Goal: Task Accomplishment & Management: Complete application form

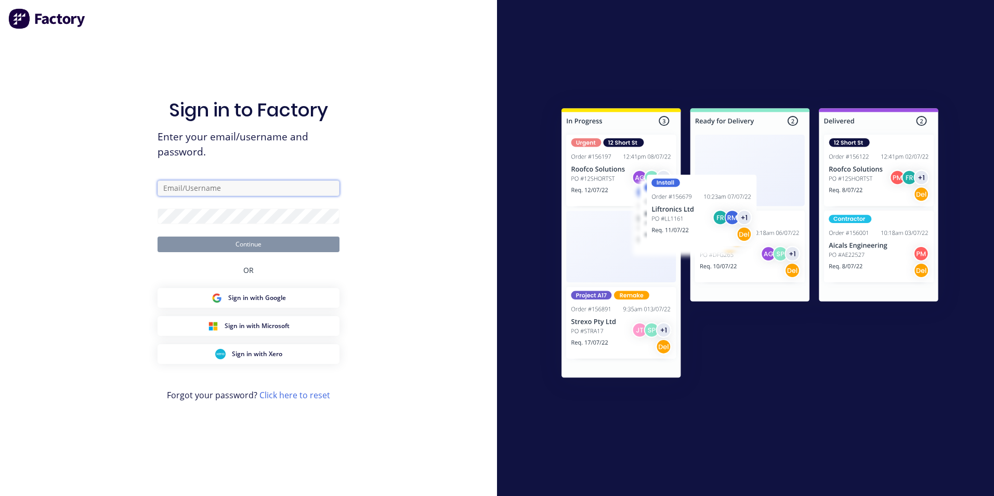
type input "[EMAIL_ADDRESS][DOMAIN_NAME]"
click at [223, 242] on button "Continue" at bounding box center [248, 245] width 182 height 16
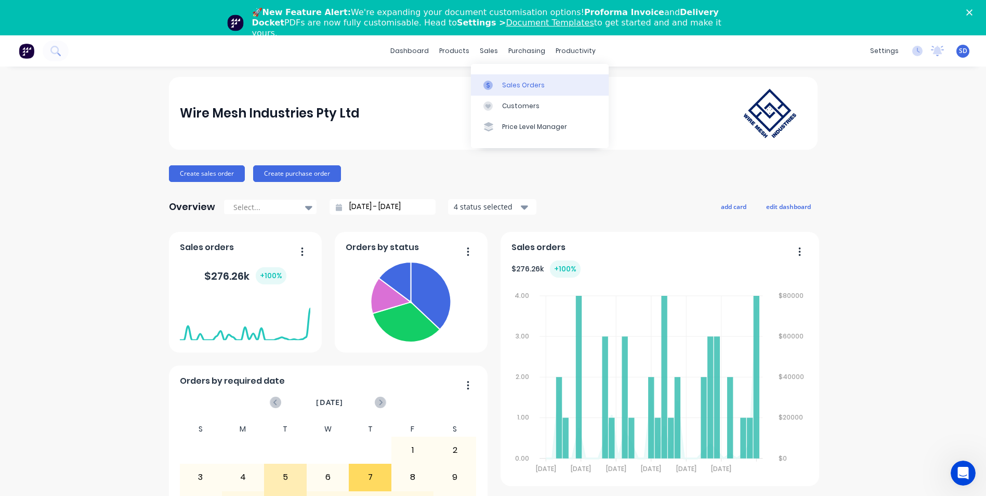
click at [500, 83] on link "Sales Orders" at bounding box center [540, 84] width 138 height 21
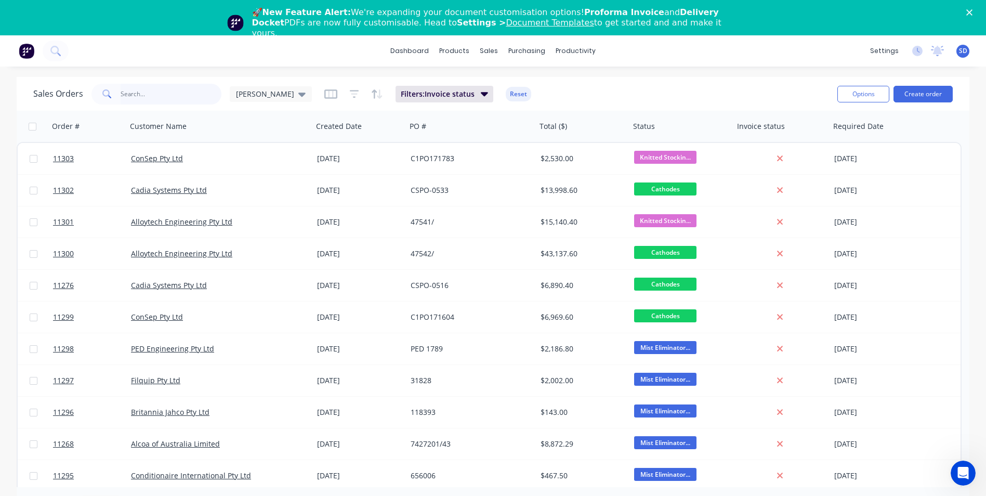
click at [160, 95] on input "text" at bounding box center [171, 94] width 101 height 21
type input "consep"
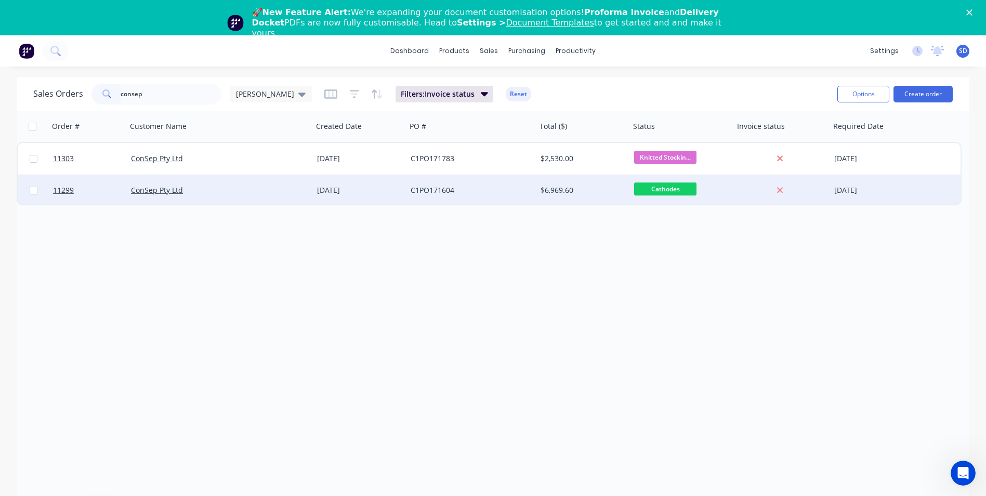
click at [228, 189] on div "ConSep Pty Ltd" at bounding box center [215, 190] width 169 height 10
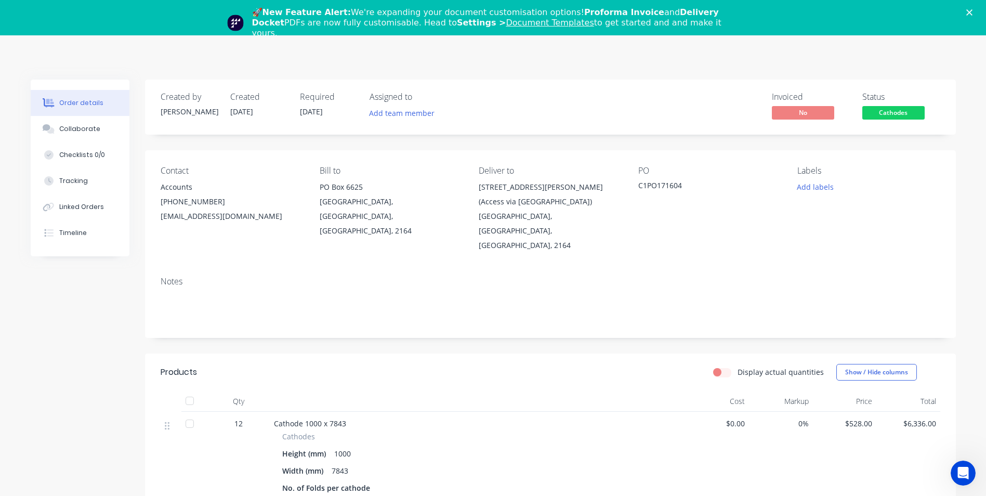
click at [506, 20] on link "Document Templates" at bounding box center [550, 23] width 88 height 10
click at [973, 10] on icon "Close" at bounding box center [969, 12] width 6 height 6
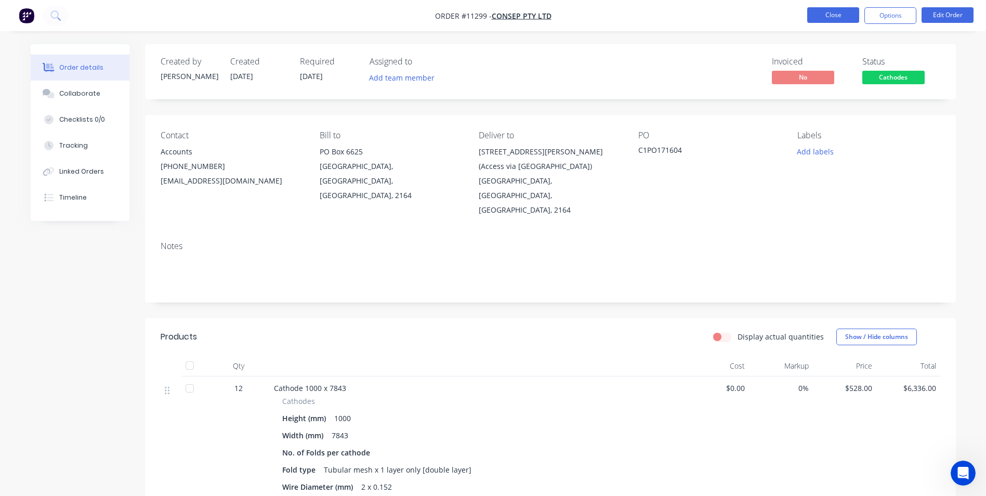
click at [811, 18] on button "Close" at bounding box center [833, 15] width 52 height 16
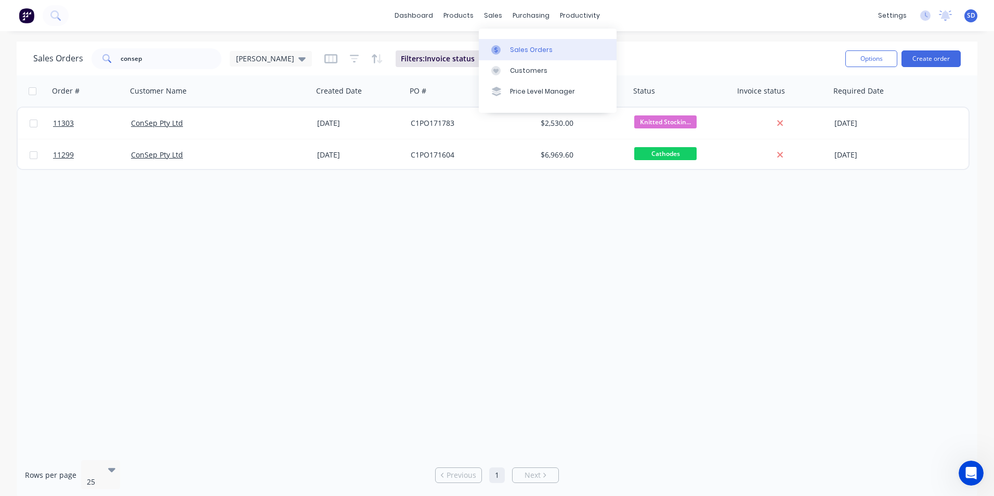
click at [512, 44] on link "Sales Orders" at bounding box center [548, 49] width 138 height 21
click at [927, 56] on button "Create order" at bounding box center [930, 58] width 59 height 17
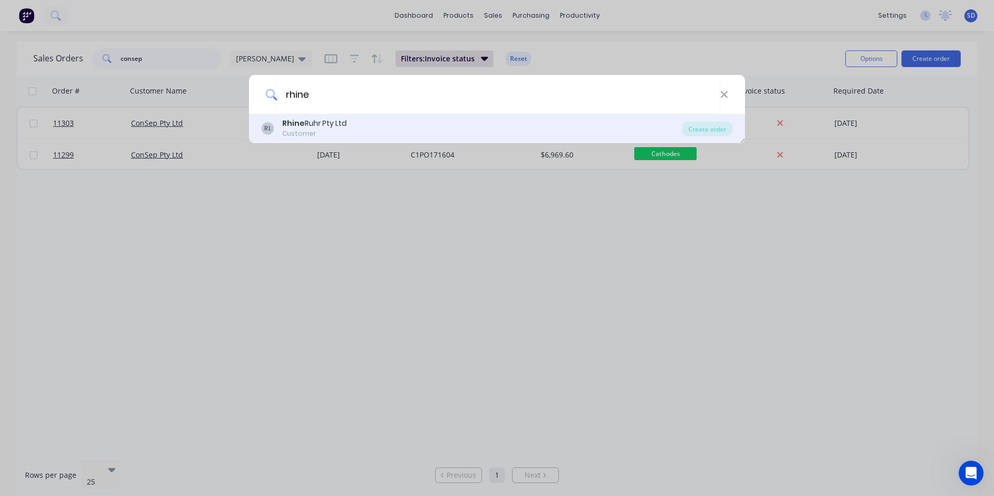
type input "rhine"
click at [456, 133] on div "[PERSON_NAME] Ruhr Pty Ltd Customer" at bounding box center [471, 128] width 421 height 20
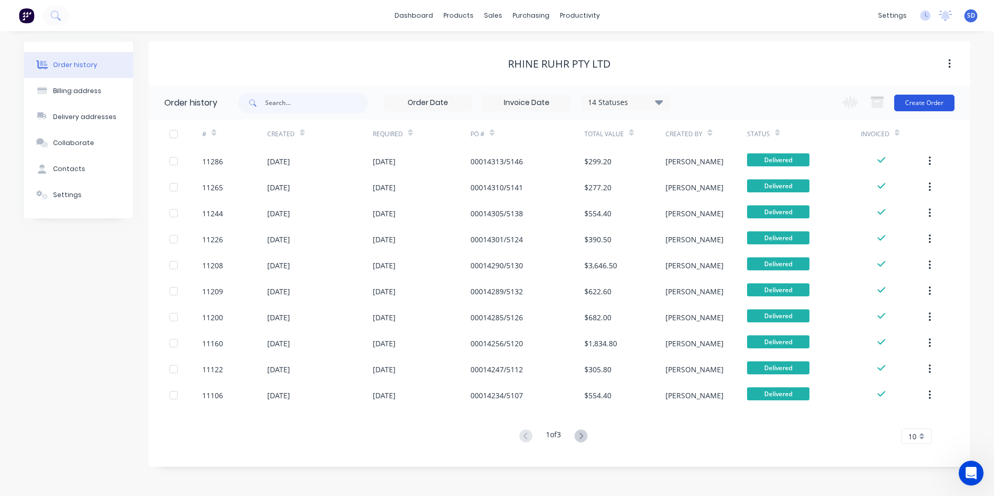
click at [946, 107] on button "Create Order" at bounding box center [924, 103] width 60 height 17
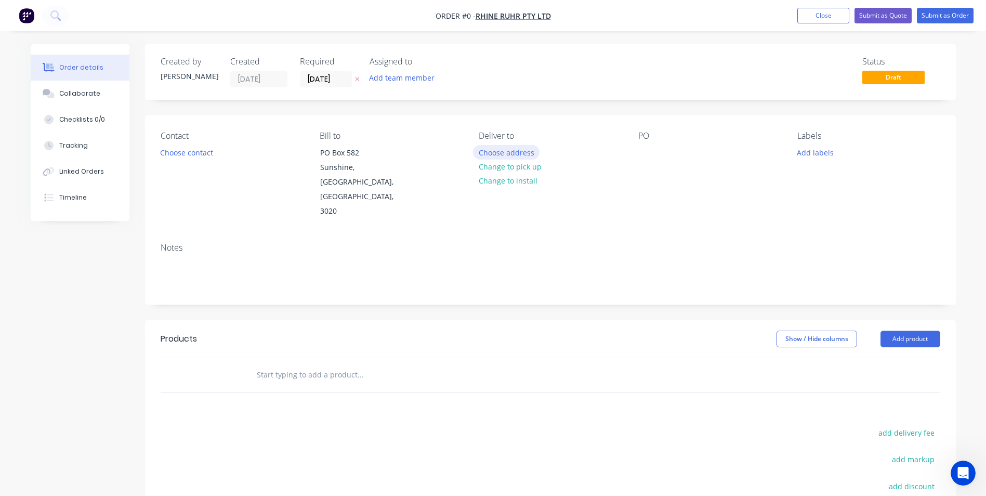
click at [506, 151] on button "Choose address" at bounding box center [506, 152] width 67 height 14
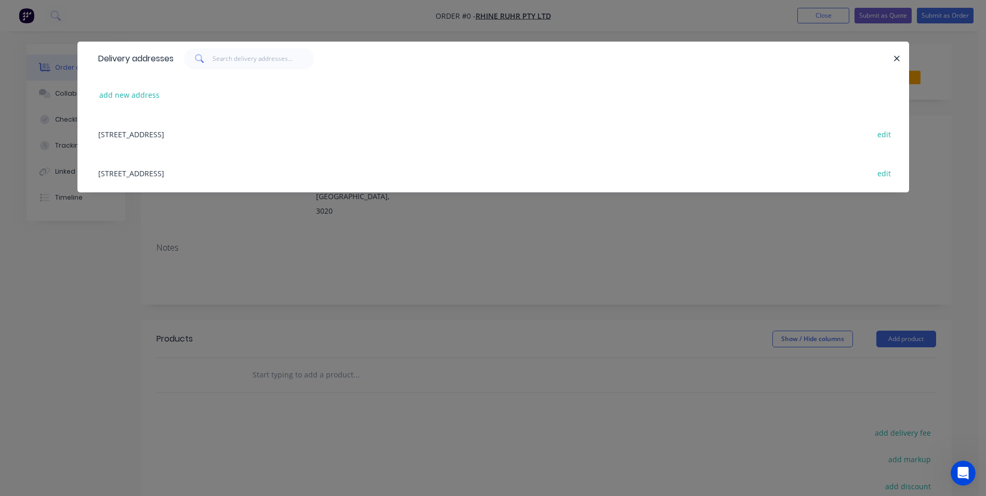
click at [240, 173] on div "[STREET_ADDRESS] edit" at bounding box center [493, 172] width 800 height 39
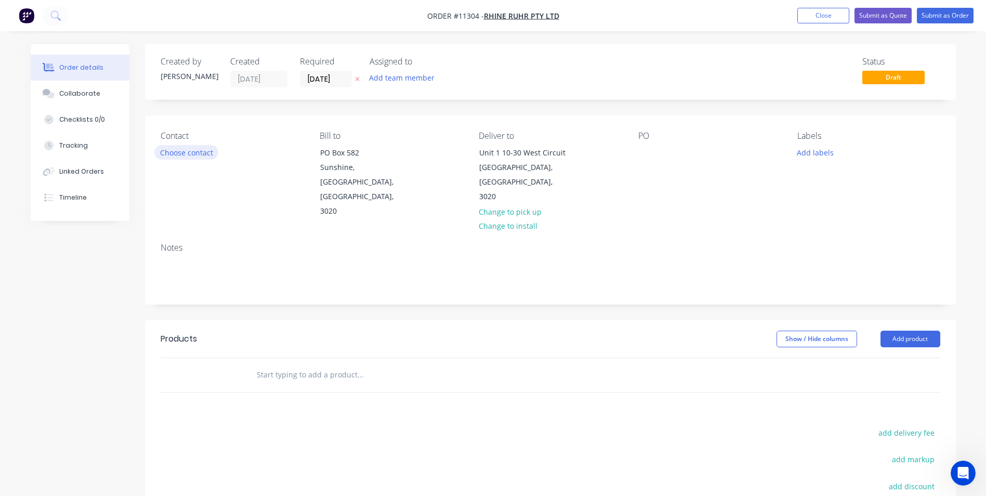
click at [190, 155] on button "Choose contact" at bounding box center [186, 152] width 64 height 14
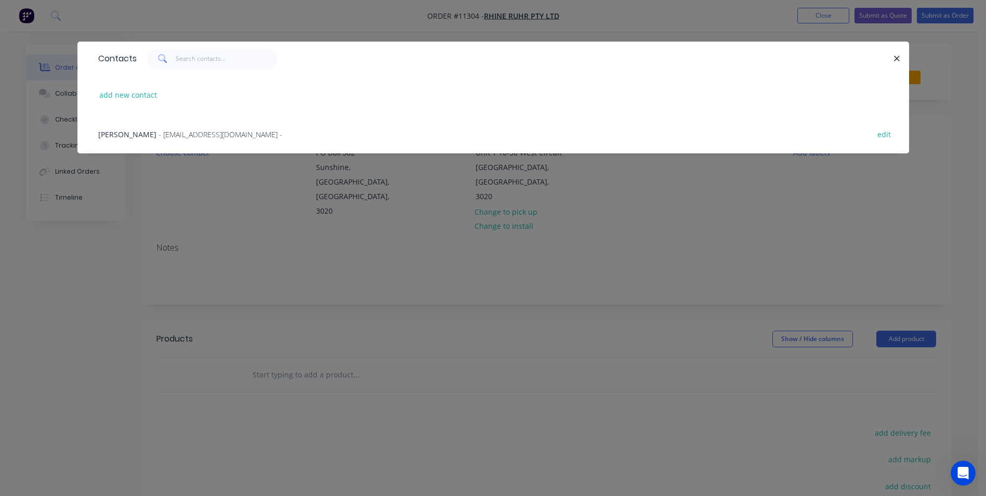
click at [204, 136] on span "- [EMAIL_ADDRESS][DOMAIN_NAME] -" at bounding box center [221, 134] width 124 height 10
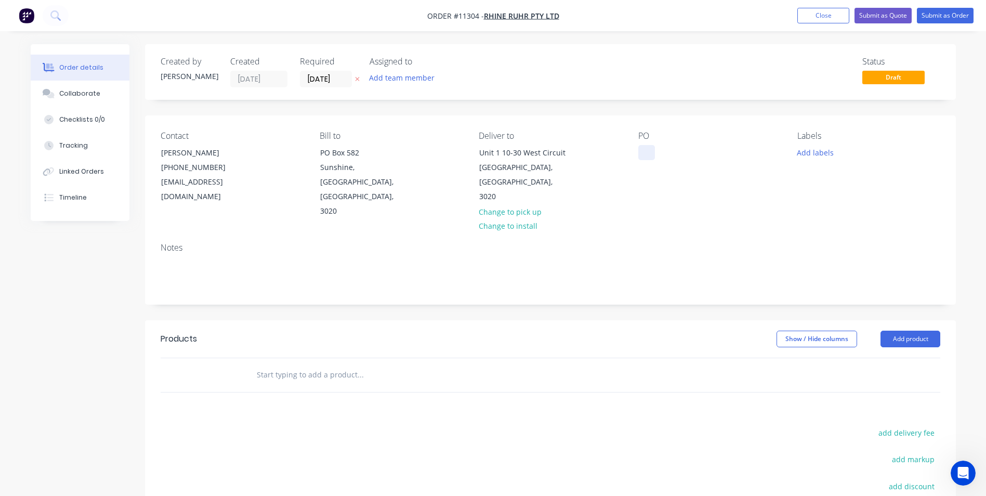
click at [645, 152] on div at bounding box center [646, 152] width 17 height 15
click at [284, 364] on input "text" at bounding box center [360, 374] width 208 height 21
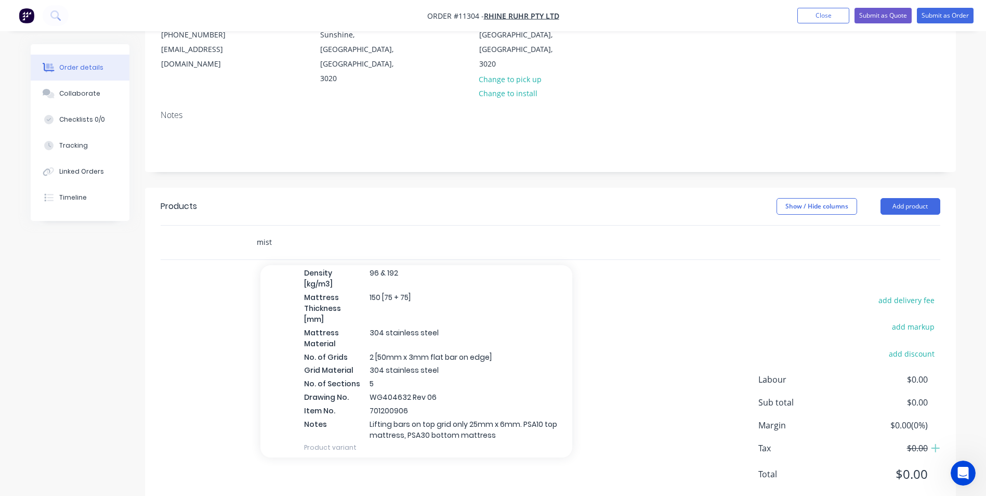
scroll to position [3950, 0]
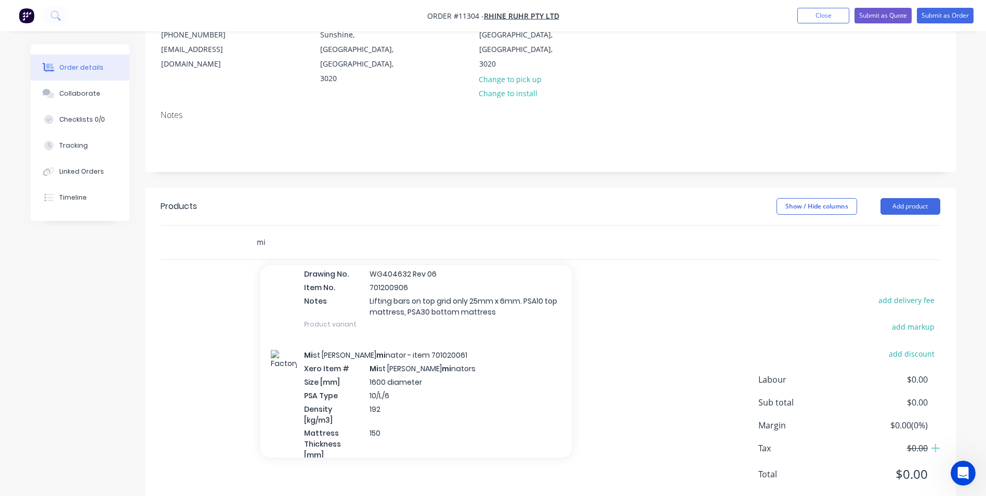
type input "m"
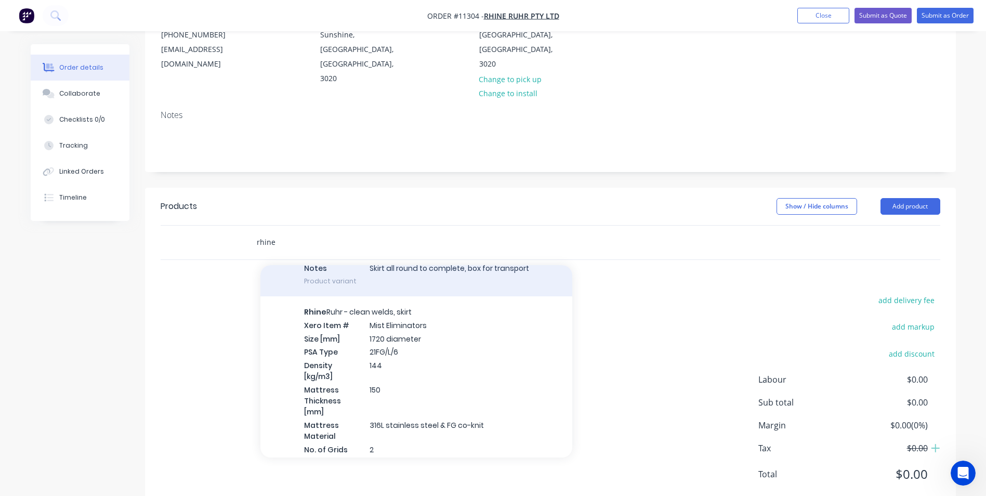
scroll to position [260, 0]
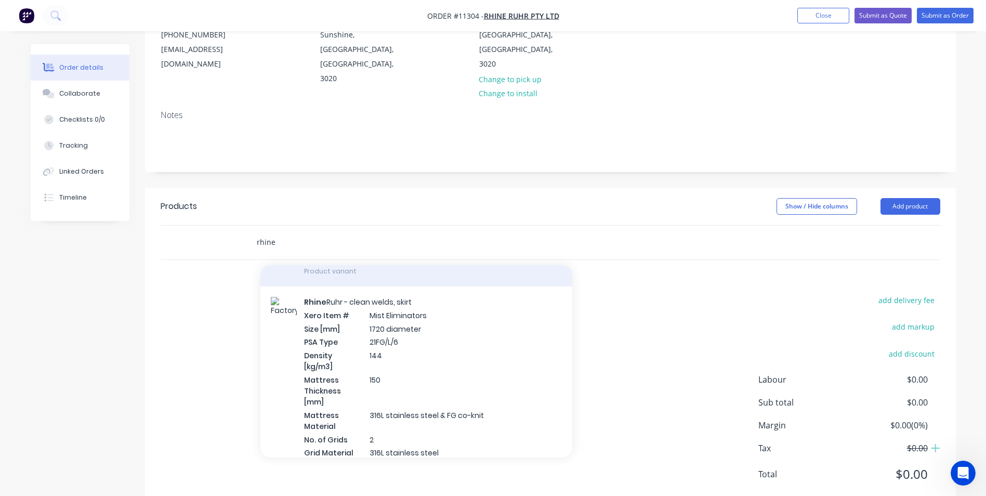
type input "rhine"
click at [509, 326] on div "Rhine Ruhr - clean welds, skirt Xero Item # Mist Eliminators Size [mm] 1720 dia…" at bounding box center [416, 410] width 312 height 248
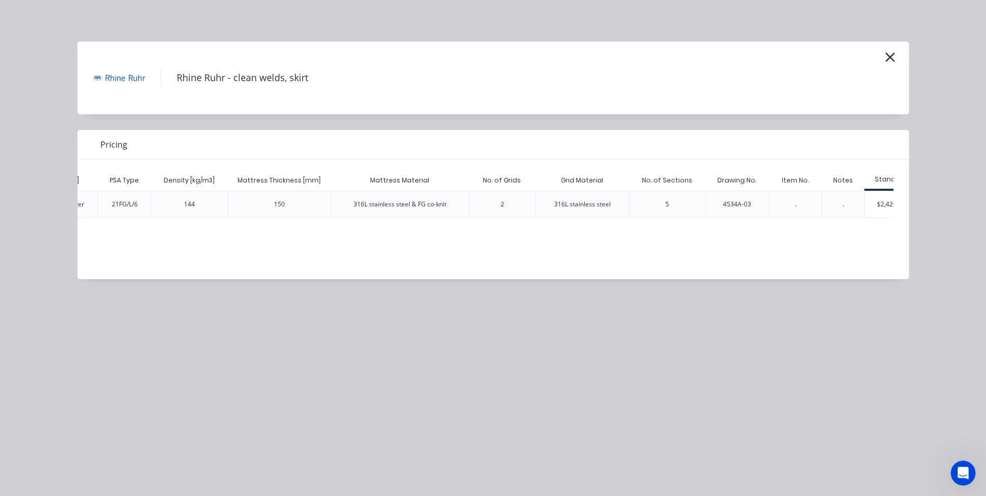
scroll to position [0, 159]
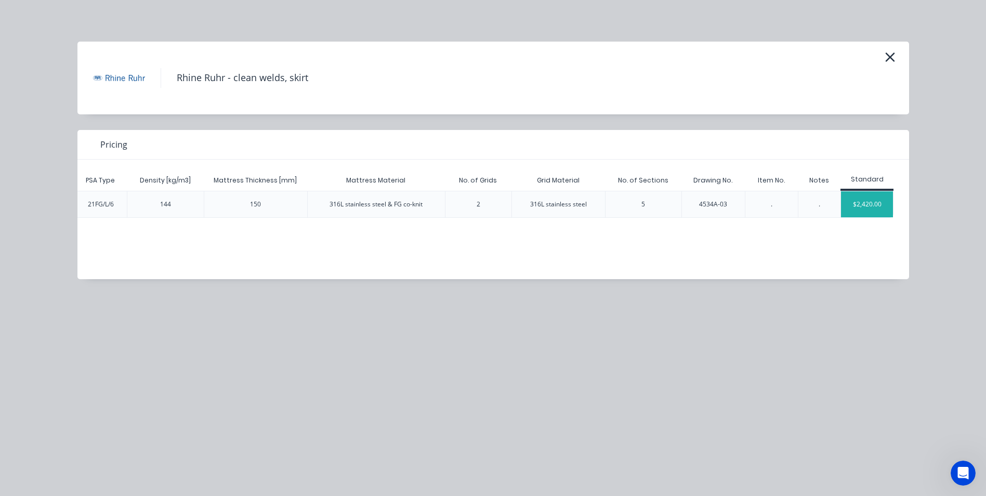
click at [867, 209] on div "$2,420.00" at bounding box center [867, 204] width 52 height 26
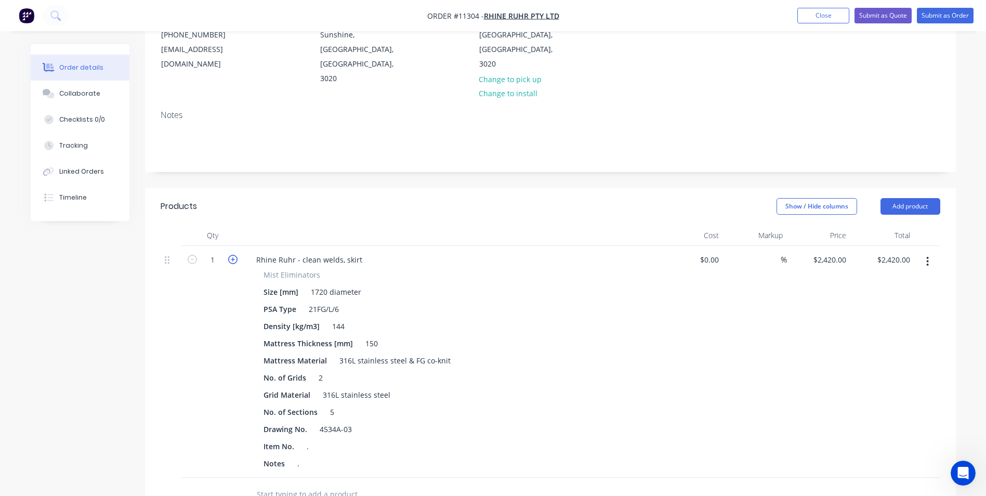
click at [237, 255] on icon "button" at bounding box center [232, 259] width 9 height 9
type input "2"
type input "$4,840.00"
click at [833, 252] on input "2420" at bounding box center [831, 259] width 38 height 15
type input "$261.00"
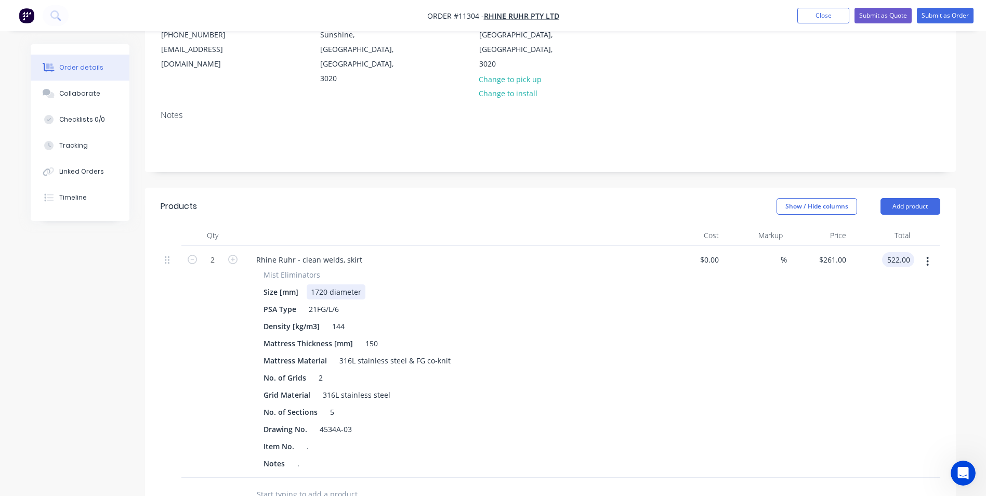
type input "$522.00"
click at [316, 284] on div "1720 diameter" at bounding box center [336, 291] width 59 height 15
click at [322, 284] on div "1720 diameter" at bounding box center [336, 291] width 59 height 15
click at [355, 301] on div "PSA Type 21FG/L/6" at bounding box center [449, 308] width 380 height 15
click at [307, 456] on div "." at bounding box center [301, 463] width 16 height 15
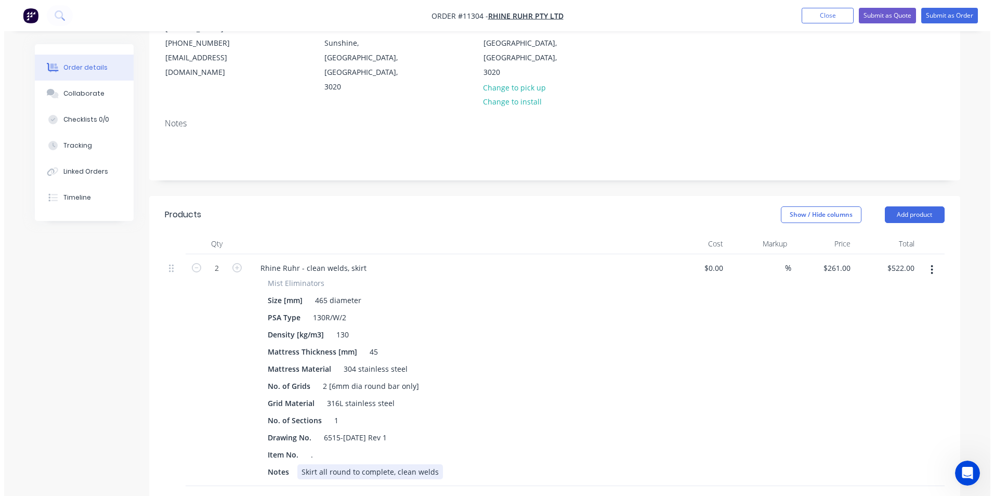
scroll to position [0, 0]
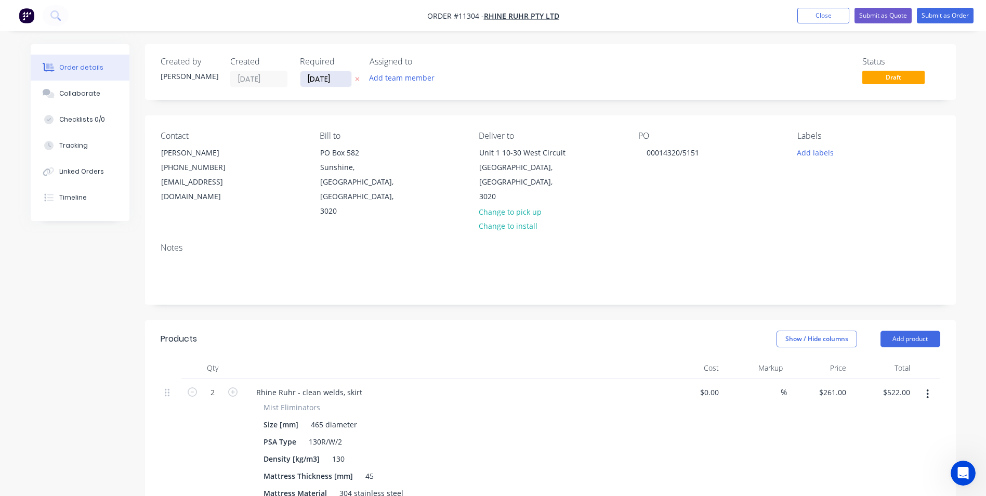
click at [316, 75] on input "[DATE]" at bounding box center [325, 79] width 51 height 16
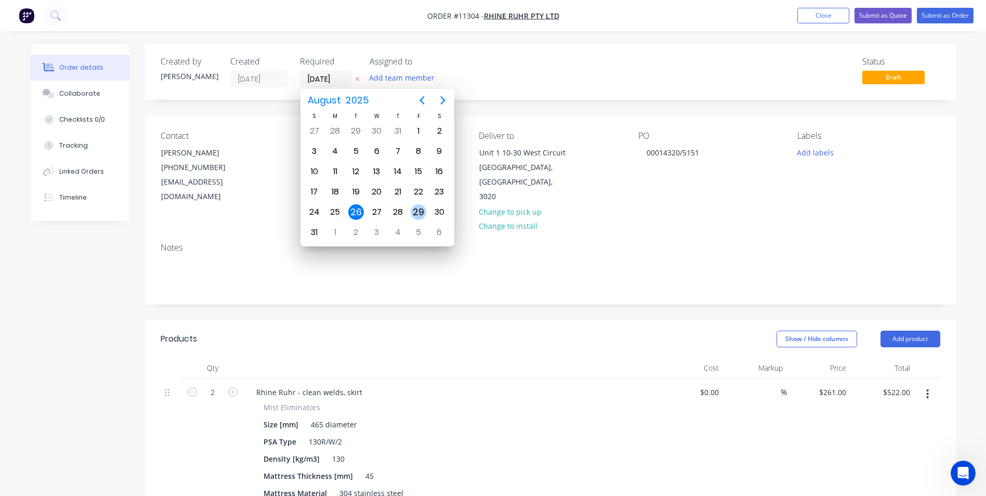
click at [423, 214] on div "29" at bounding box center [419, 212] width 16 height 16
type input "[DATE]"
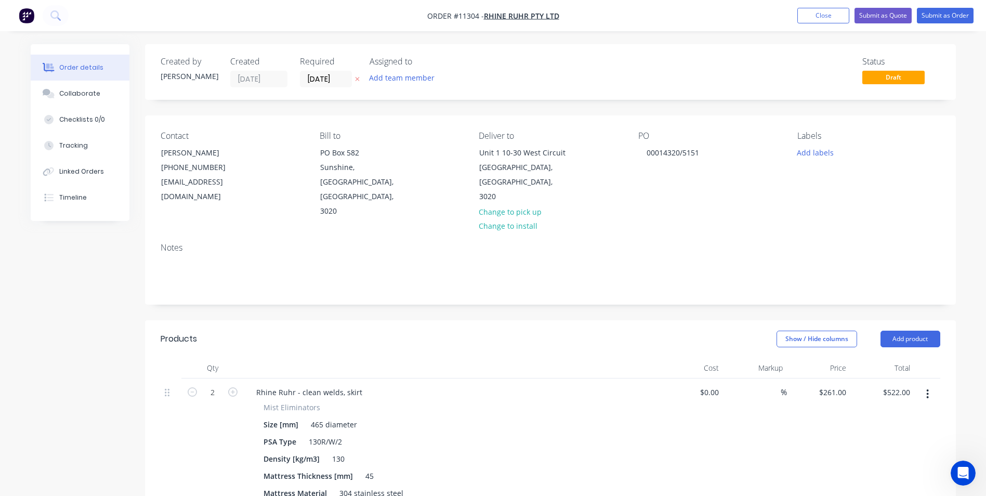
click at [943, 6] on nav "Order #11304 - Rhine Ruhr Pty Ltd Add product Close Submit as Quote Submit as O…" at bounding box center [493, 15] width 986 height 31
click at [943, 14] on button "Submit as Order" at bounding box center [945, 16] width 57 height 16
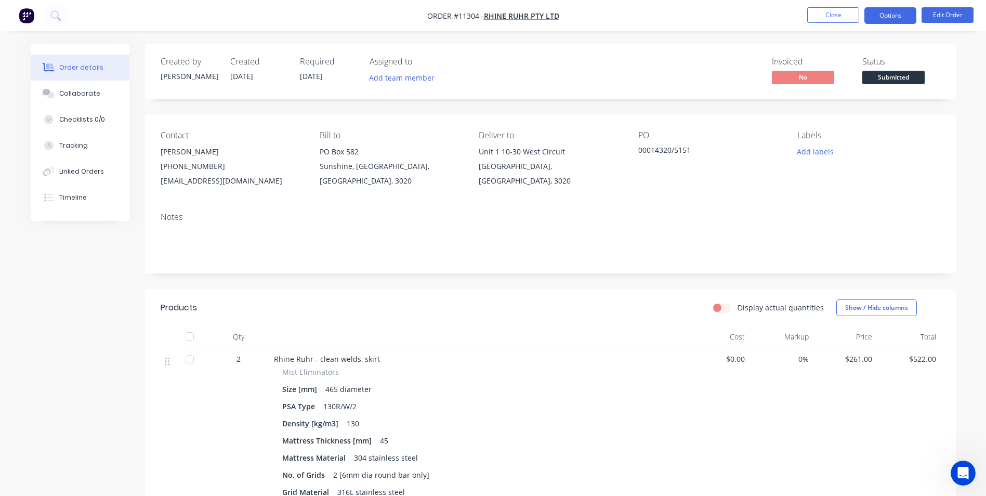
click at [908, 12] on button "Options" at bounding box center [890, 15] width 52 height 17
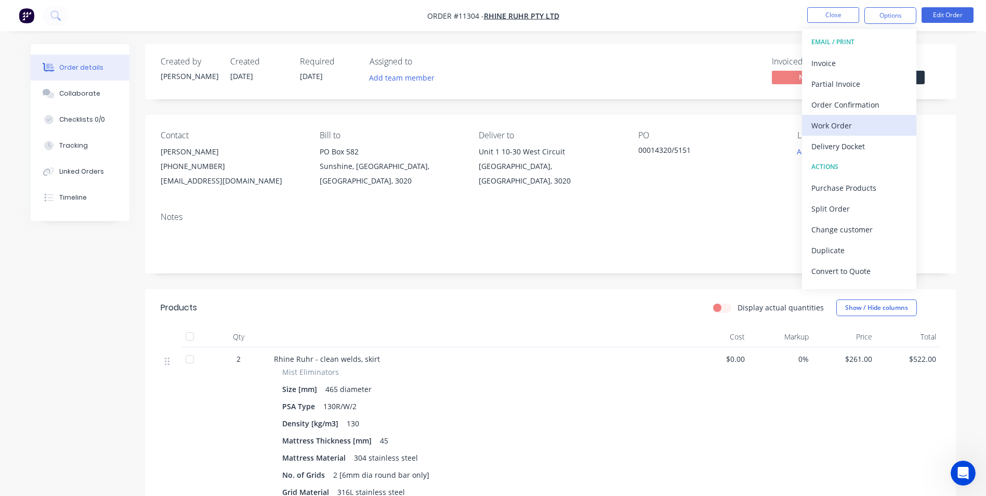
click at [857, 127] on div "Work Order" at bounding box center [859, 125] width 96 height 15
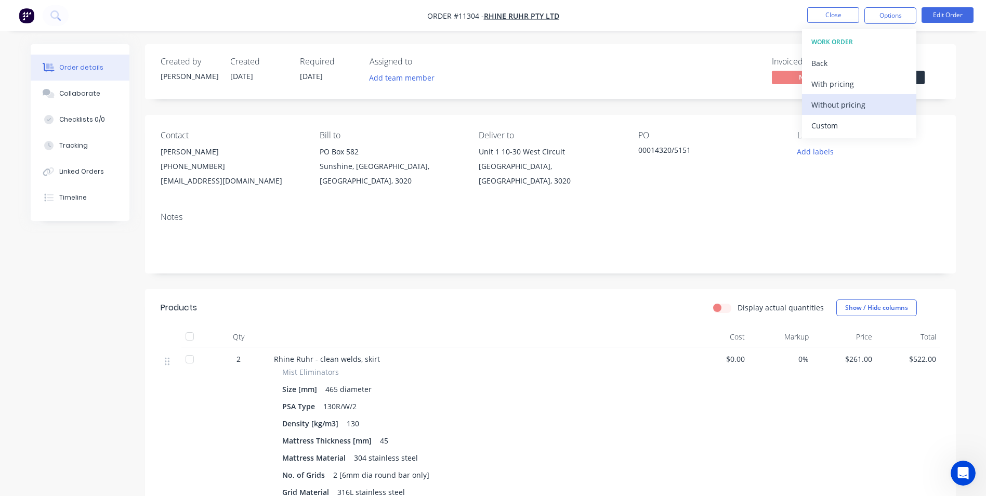
click at [847, 108] on div "Without pricing" at bounding box center [859, 104] width 96 height 15
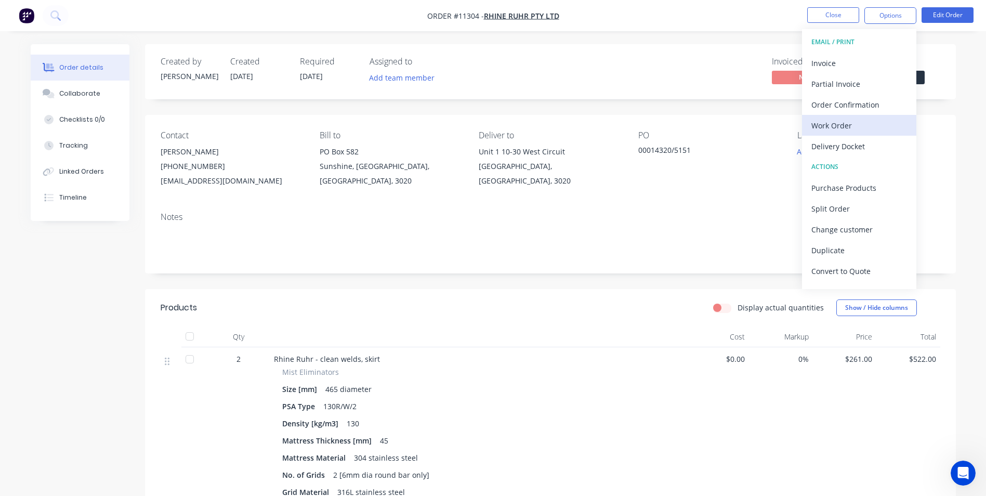
click at [845, 134] on button "Work Order" at bounding box center [859, 125] width 114 height 21
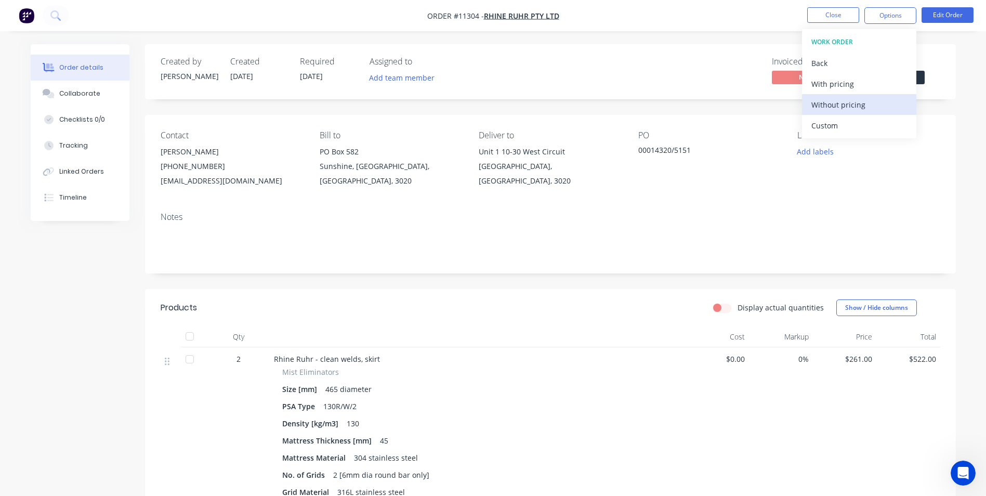
click at [858, 107] on div "Without pricing" at bounding box center [859, 104] width 96 height 15
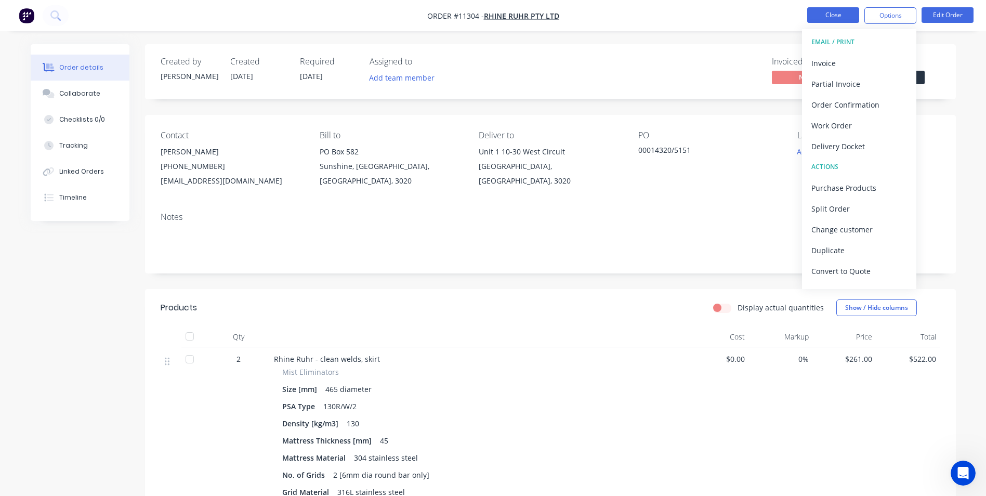
click at [837, 17] on button "Close" at bounding box center [833, 15] width 52 height 16
